Goal: Check status: Check status

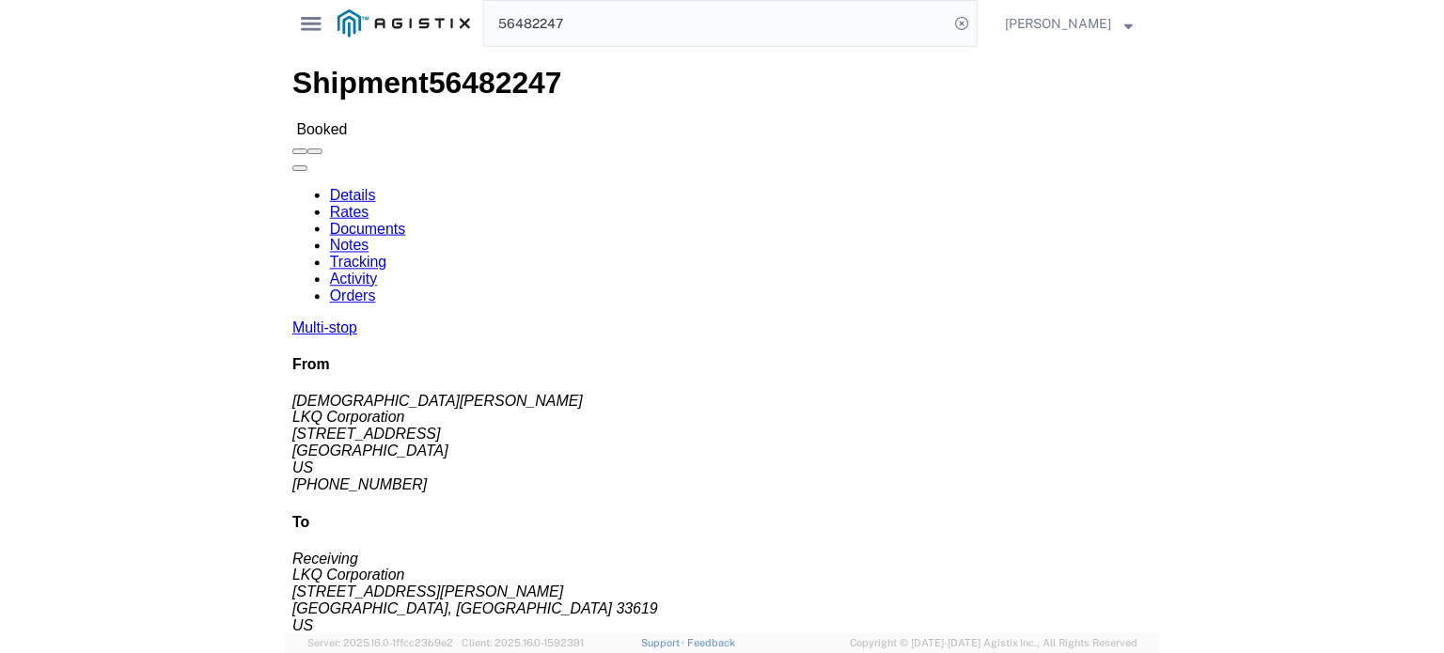
scroll to position [338, 0]
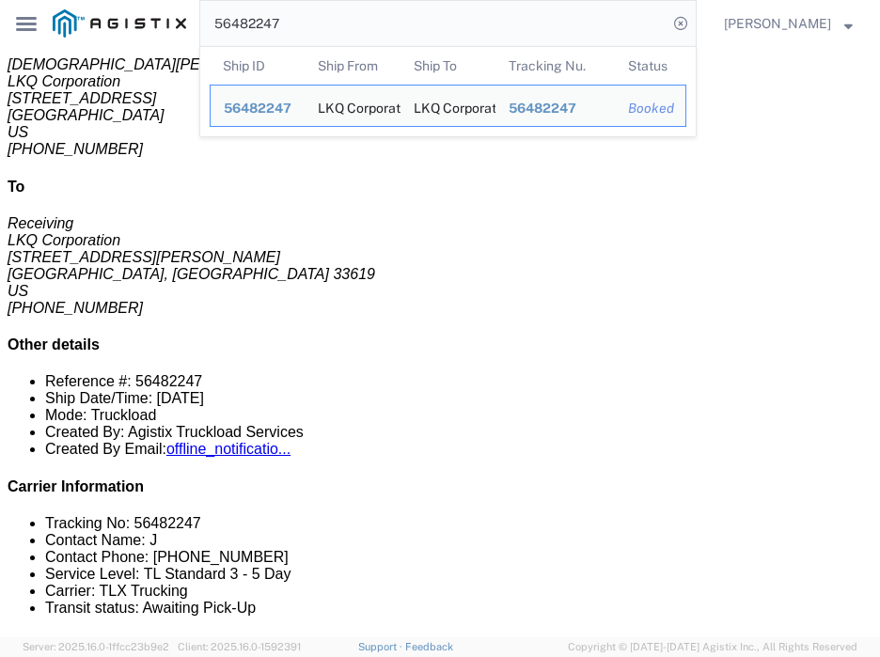
drag, startPoint x: 367, startPoint y: 30, endPoint x: -9, endPoint y: 22, distance: 377.0
click at [0, 22] on html "main_menu Created with Sketch. Collapse Menu Dashboard Shipments Traffic Resour…" at bounding box center [440, 328] width 880 height 657
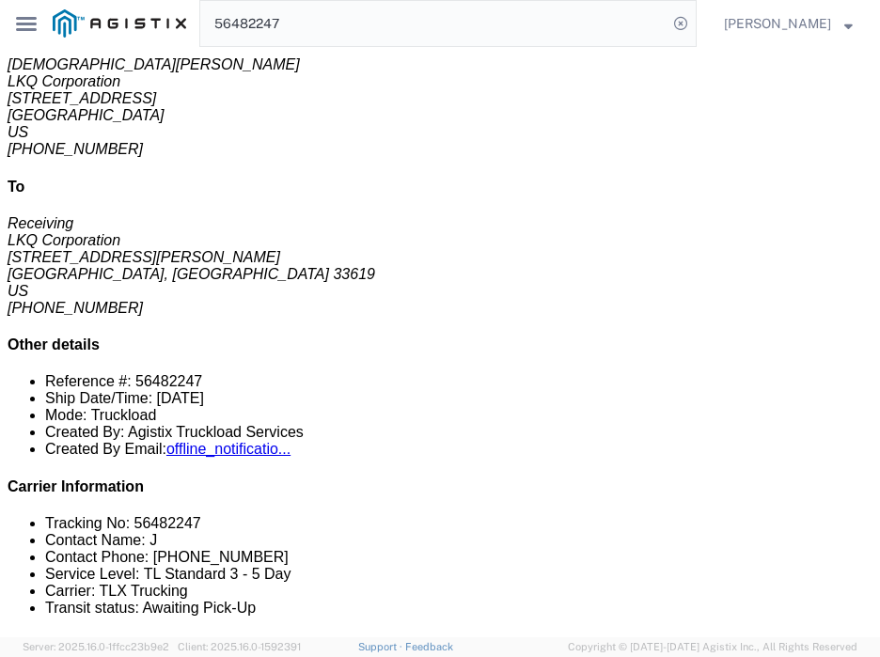
paste input "33"
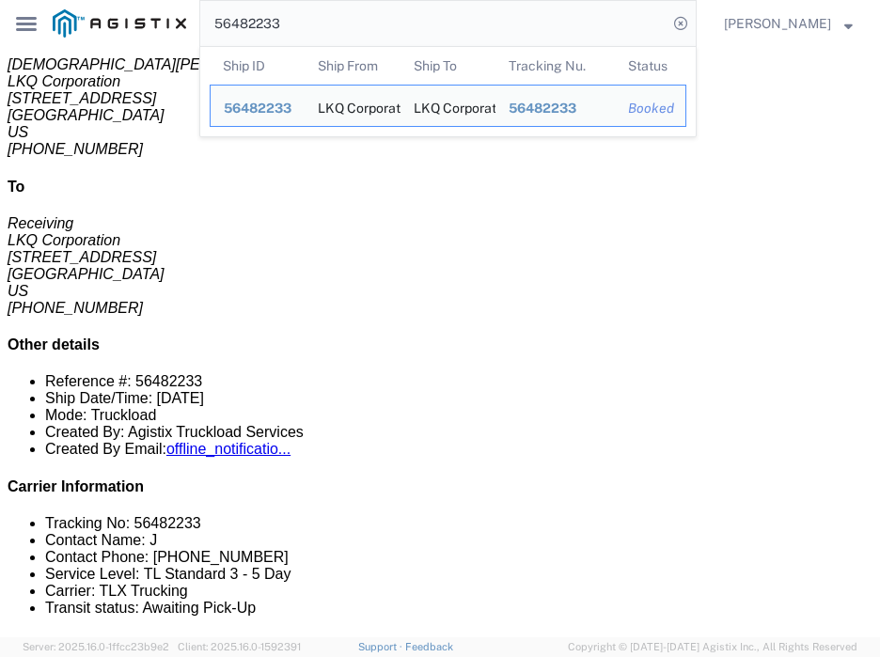
drag, startPoint x: 447, startPoint y: 25, endPoint x: -9, endPoint y: 44, distance: 457.2
click at [0, 44] on html "main_menu Created with Sketch. Collapse Menu Dashboard Shipments Traffic Resour…" at bounding box center [440, 328] width 880 height 657
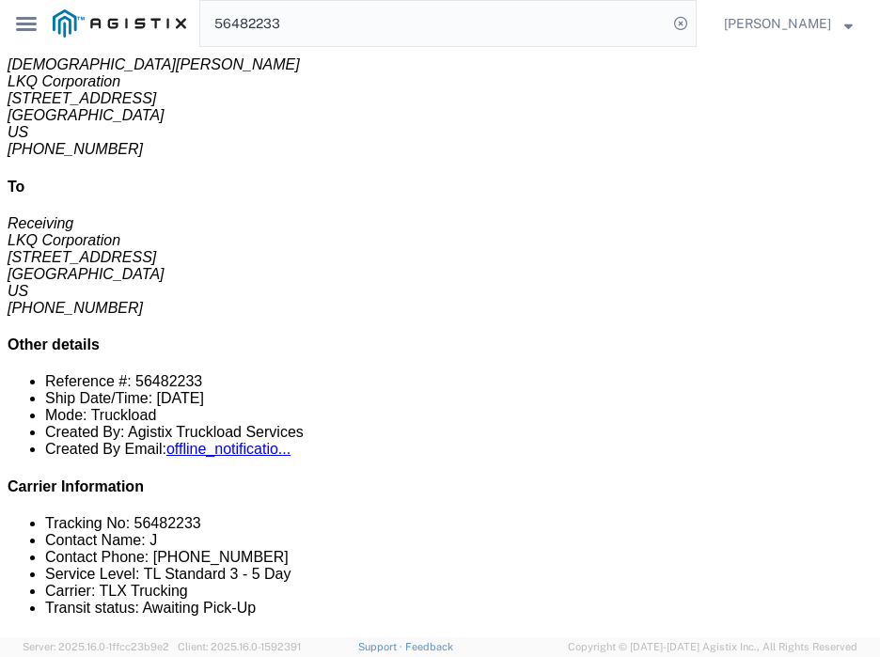
paste input "47"
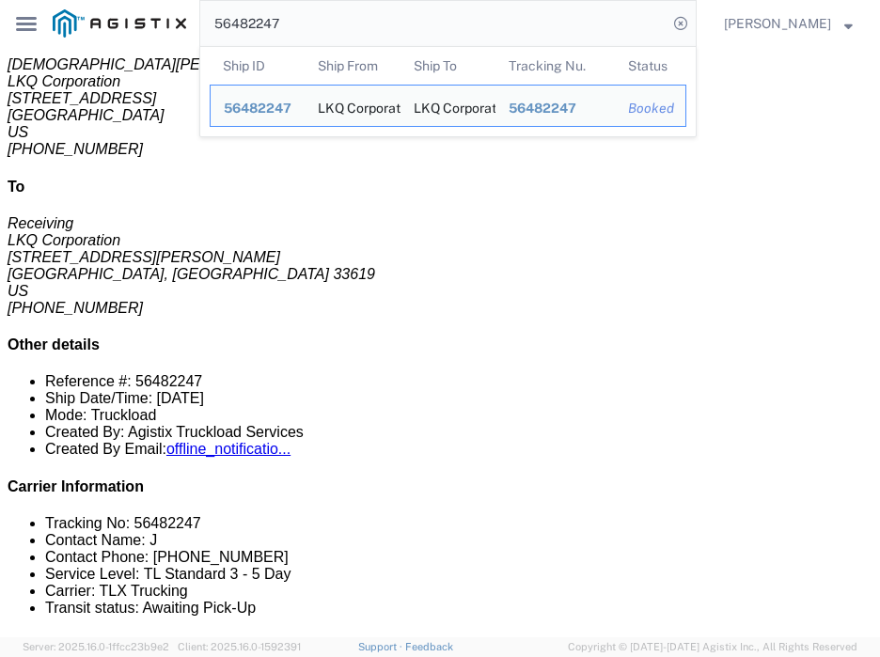
copy div "Highway"
drag, startPoint x: 191, startPoint y: 286, endPoint x: 234, endPoint y: 289, distance: 43.4
click div "[STREET_ADDRESS]"
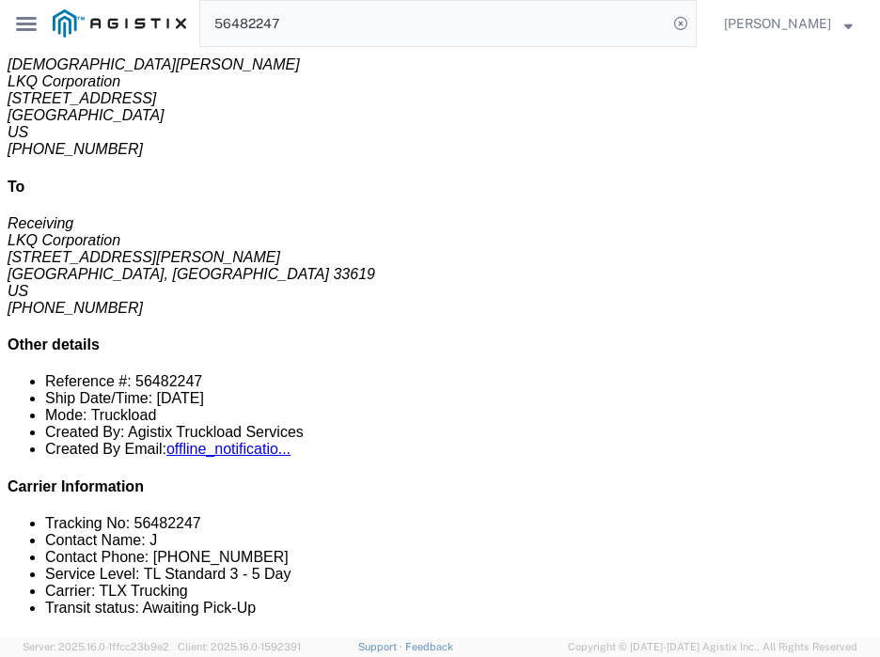
click div "Leg 1 - Truckload Vehicle 1: Standard Dry Van (53 Feet) Number of trucks: 1"
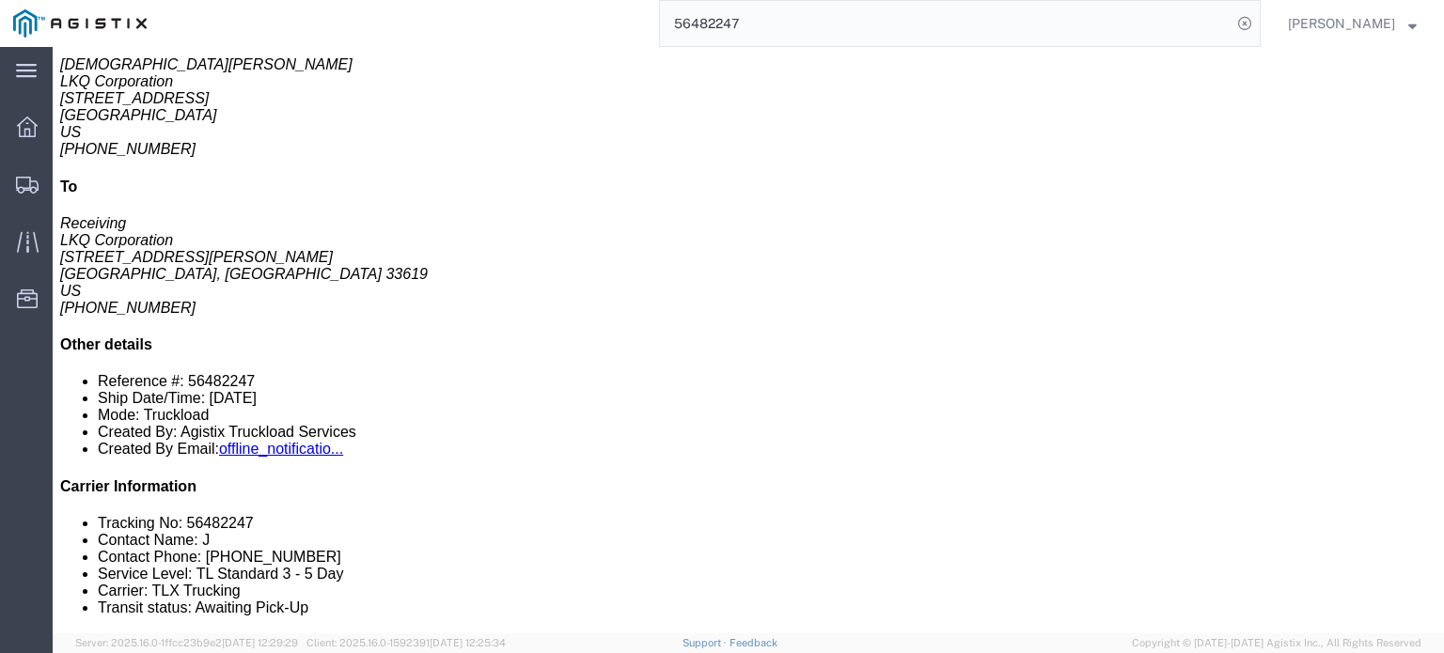
click link "Rates"
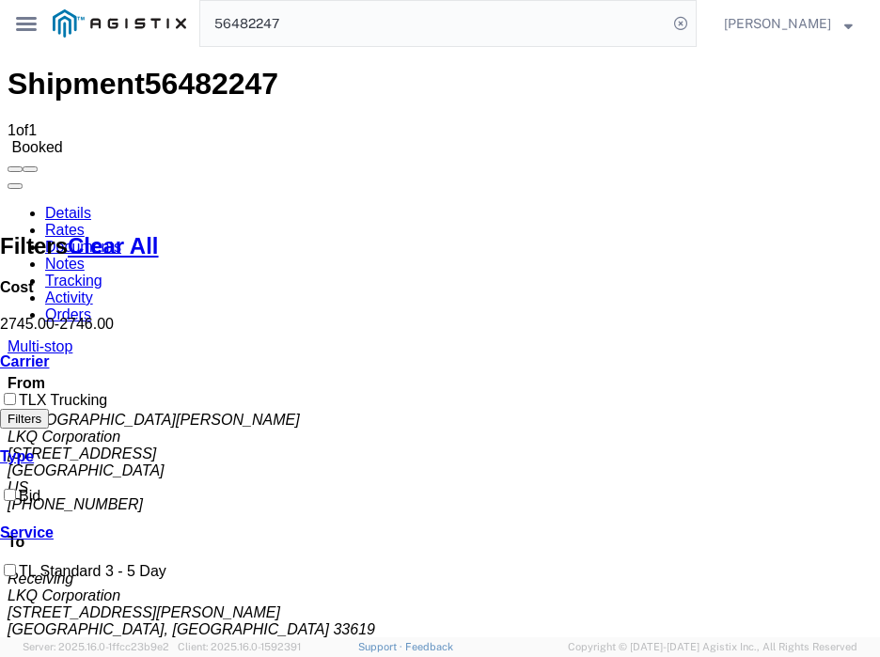
click at [70, 205] on link "Details" at bounding box center [68, 213] width 46 height 16
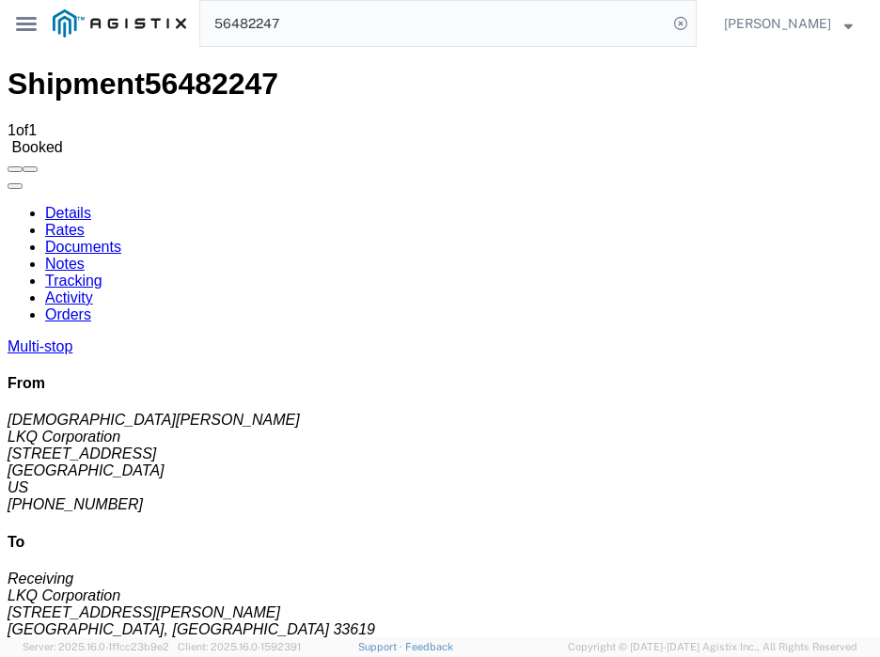
click div "Shipment Detail Multi-stop Ship From LKQ Corporation ([PERSON_NAME]) [STREET_AD…"
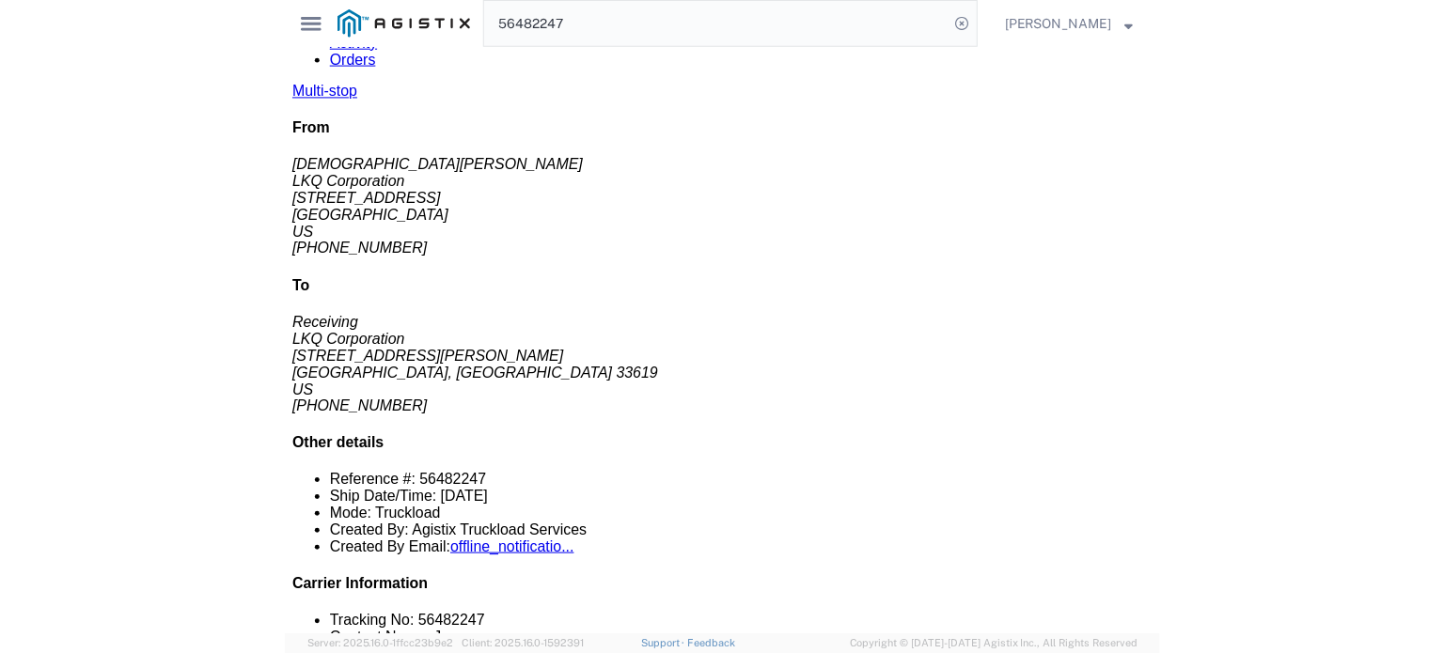
scroll to position [338, 0]
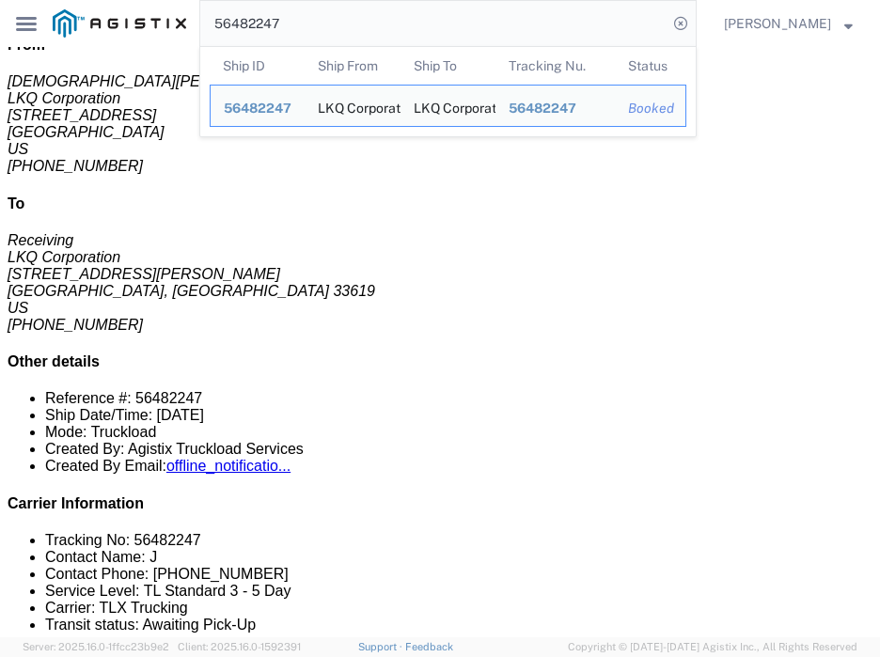
drag, startPoint x: 447, startPoint y: 20, endPoint x: -9, endPoint y: 59, distance: 458.5
click at [0, 59] on html "main_menu Created with Sketch. Collapse Menu Dashboard Shipments Traffic Resour…" at bounding box center [440, 328] width 880 height 657
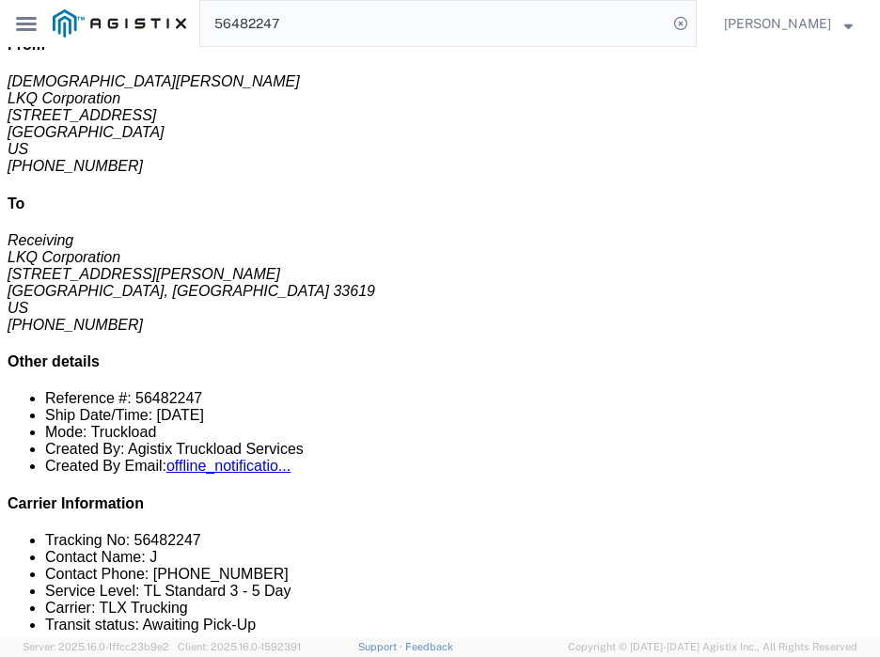
paste input "33"
type input "56482233"
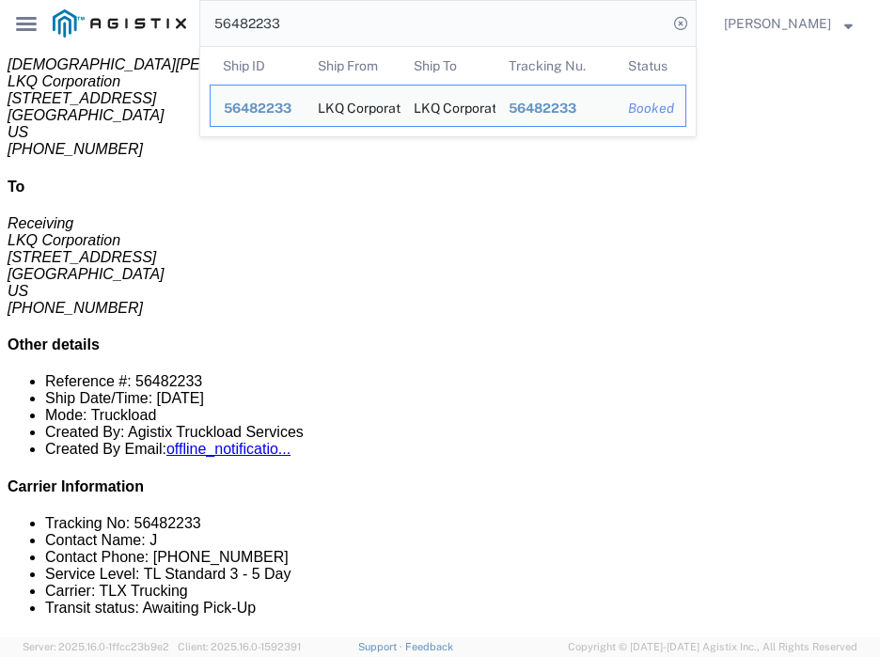
click at [523, 33] on input "56482233" at bounding box center [433, 23] width 467 height 45
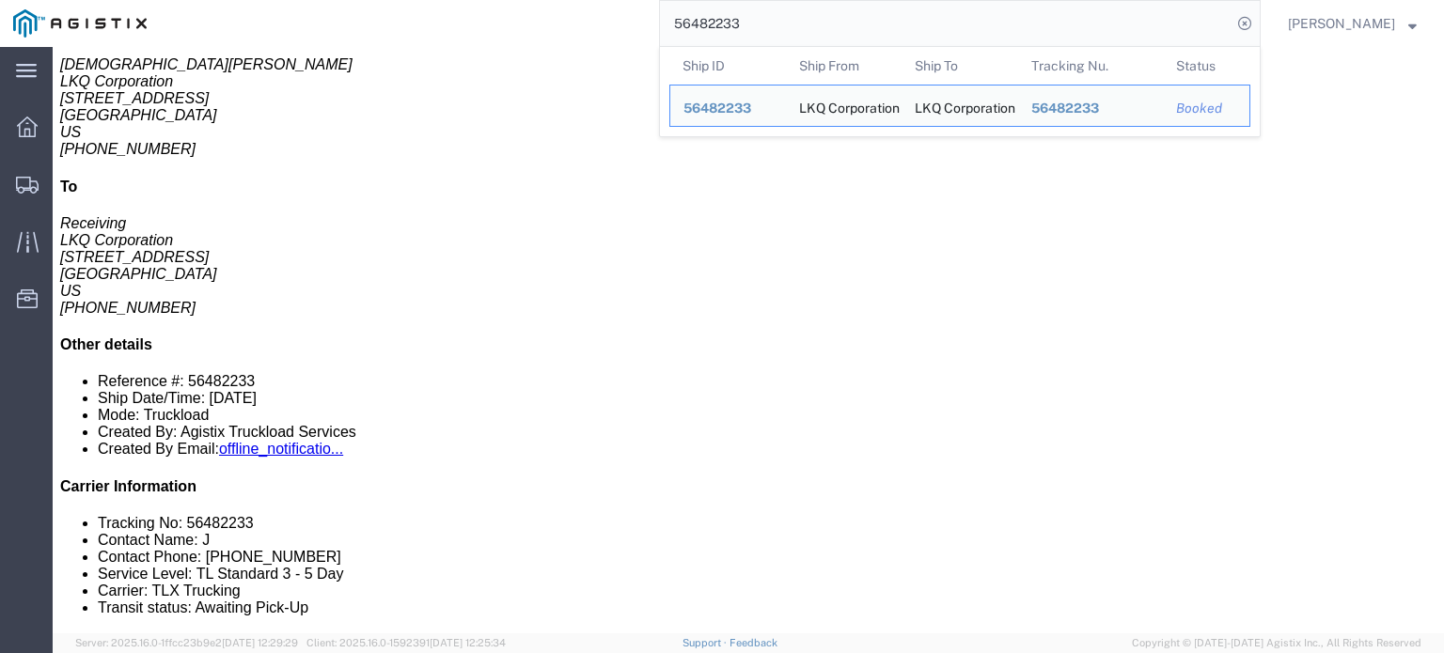
click link "Rates"
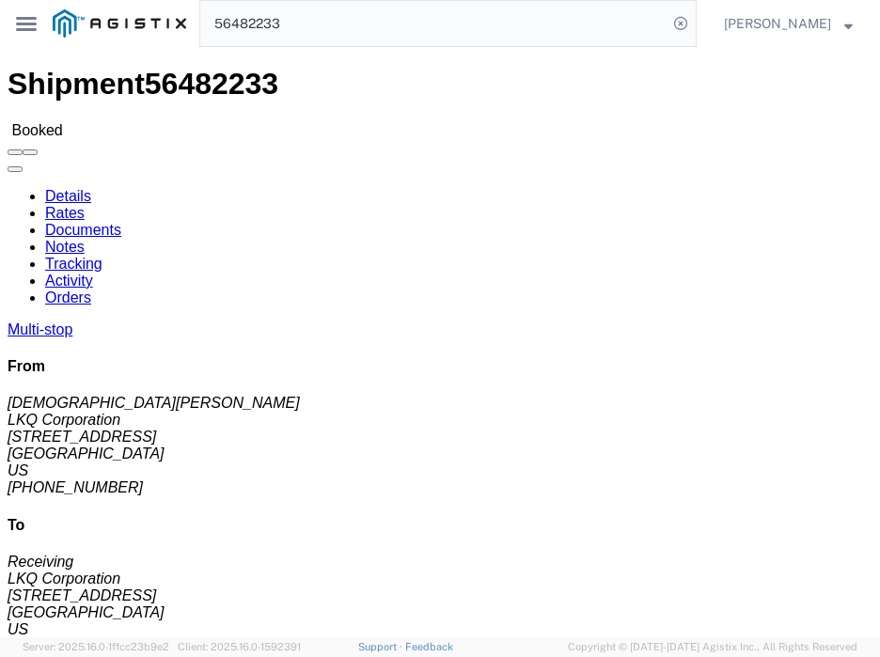
click at [475, 37] on input "56482233" at bounding box center [433, 23] width 467 height 45
